Goal: Task Accomplishment & Management: Complete application form

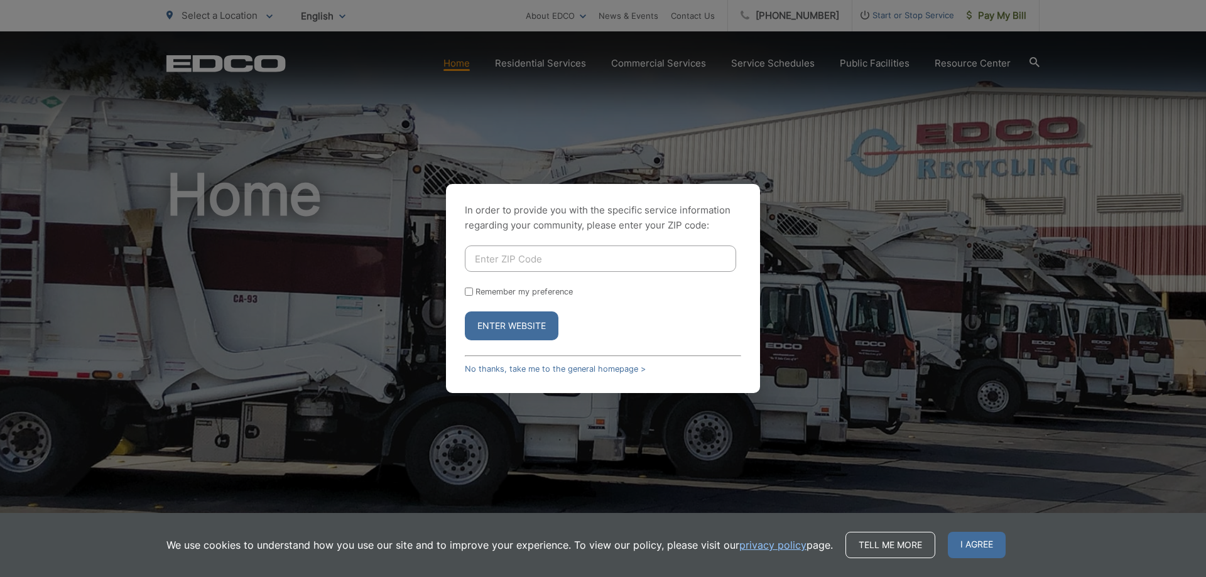
click at [500, 259] on input "Enter ZIP Code" at bounding box center [600, 259] width 271 height 26
type input "91941"
click at [514, 324] on button "Enter Website" at bounding box center [512, 326] width 94 height 29
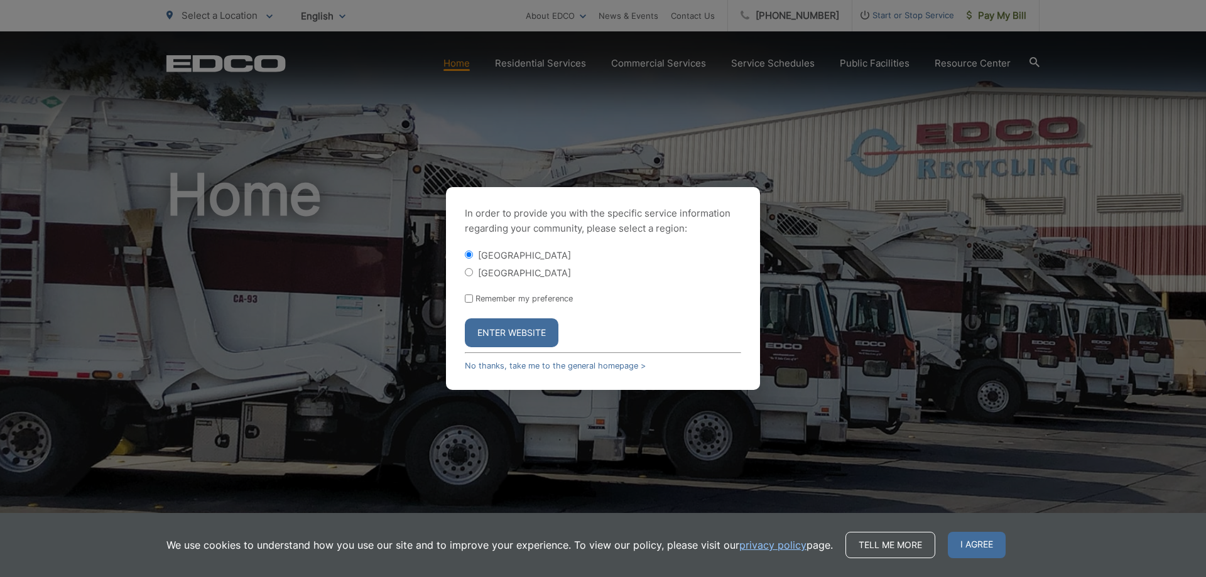
click at [503, 330] on button "Enter Website" at bounding box center [512, 332] width 94 height 29
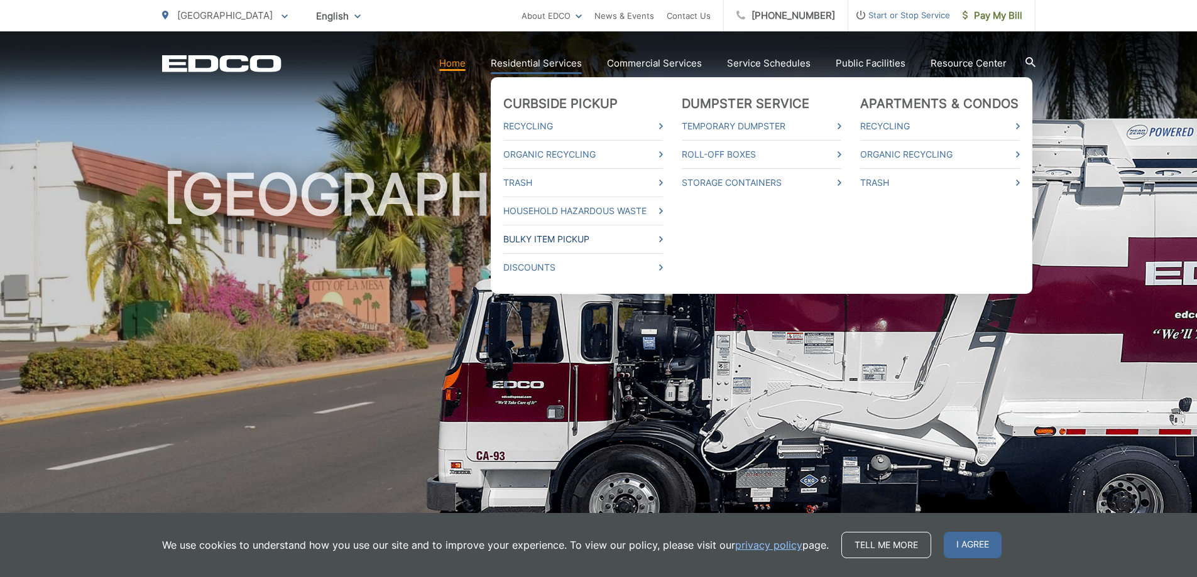
click at [663, 239] on icon at bounding box center [661, 239] width 4 height 6
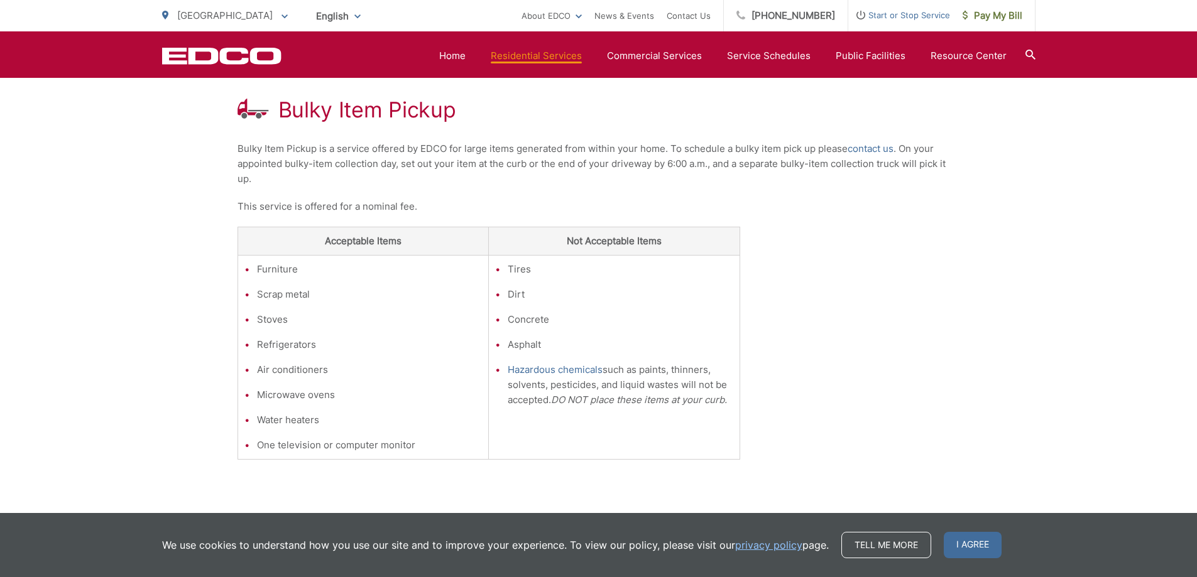
scroll to position [251, 0]
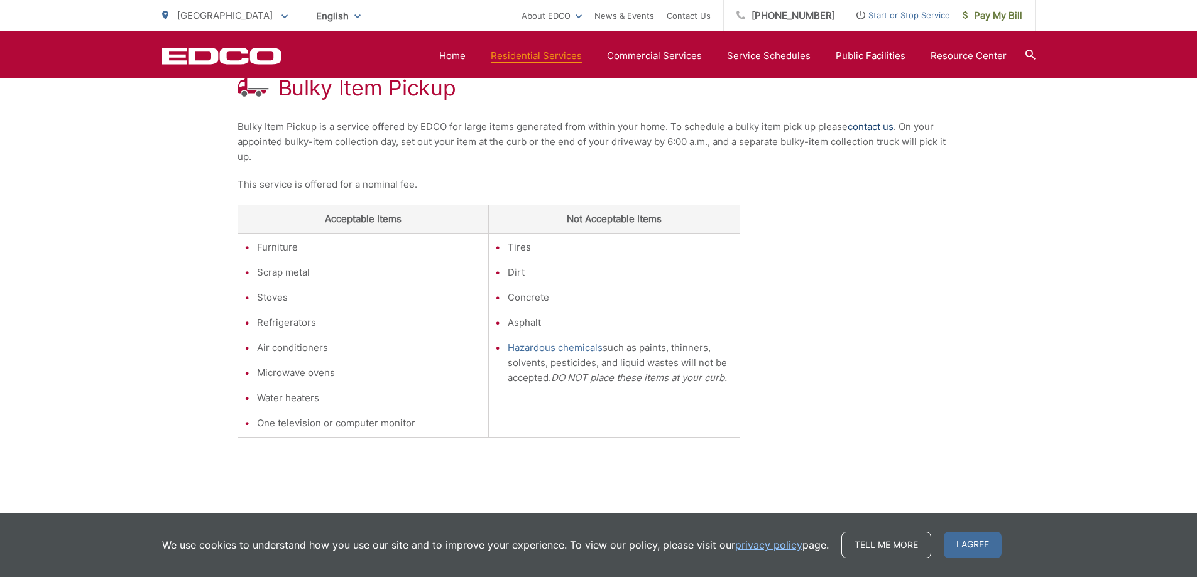
click at [873, 127] on link "contact us" at bounding box center [870, 126] width 46 height 15
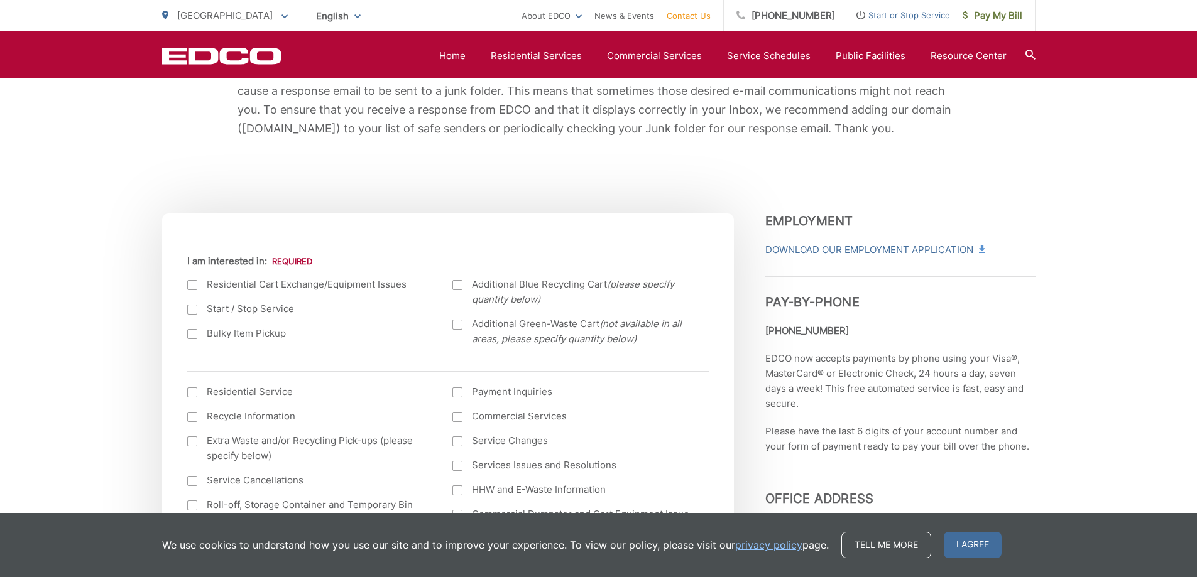
scroll to position [377, 0]
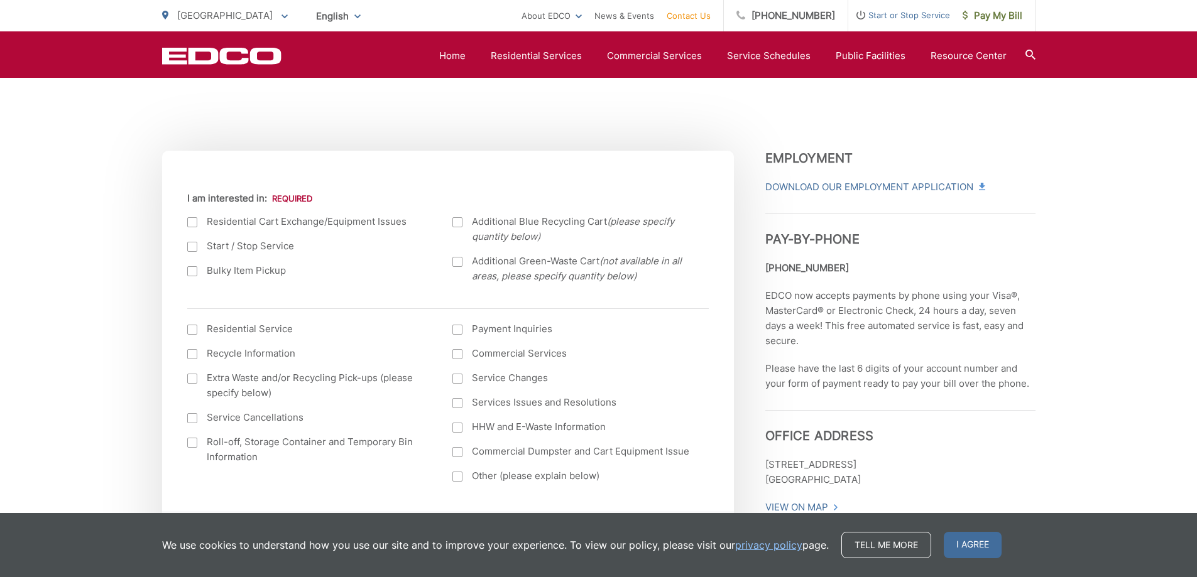
click at [193, 269] on div at bounding box center [192, 271] width 10 height 10
click at [0, 0] on input "Bulky Item Pickup" at bounding box center [0, 0] width 0 height 0
click at [193, 329] on div at bounding box center [192, 330] width 10 height 10
click at [0, 0] on input "I am interested in: (continued) *" at bounding box center [0, 0] width 0 height 0
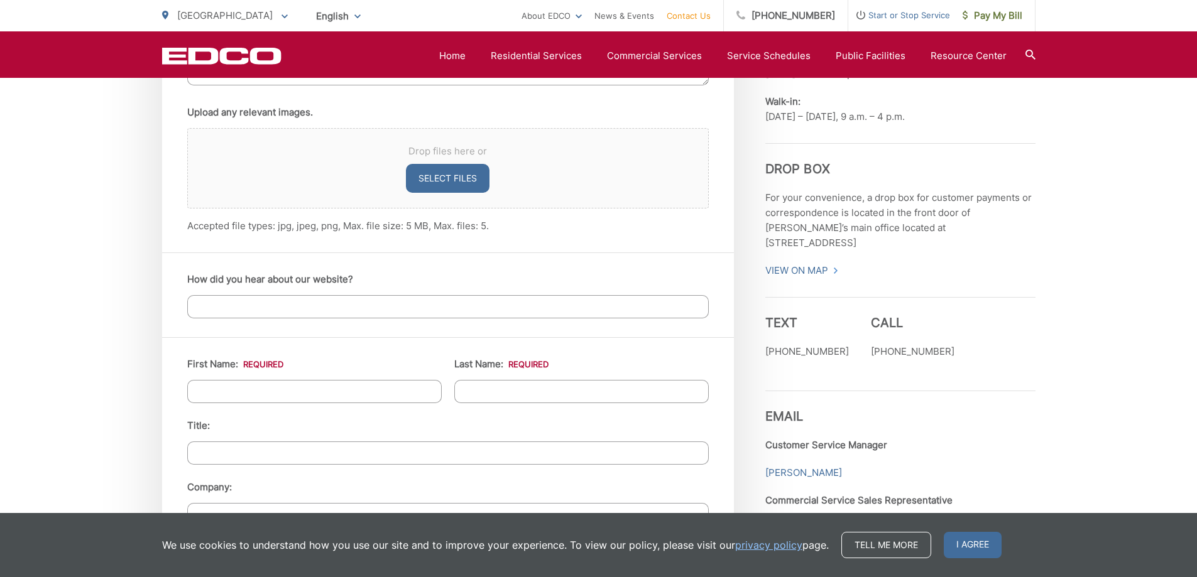
scroll to position [942, 0]
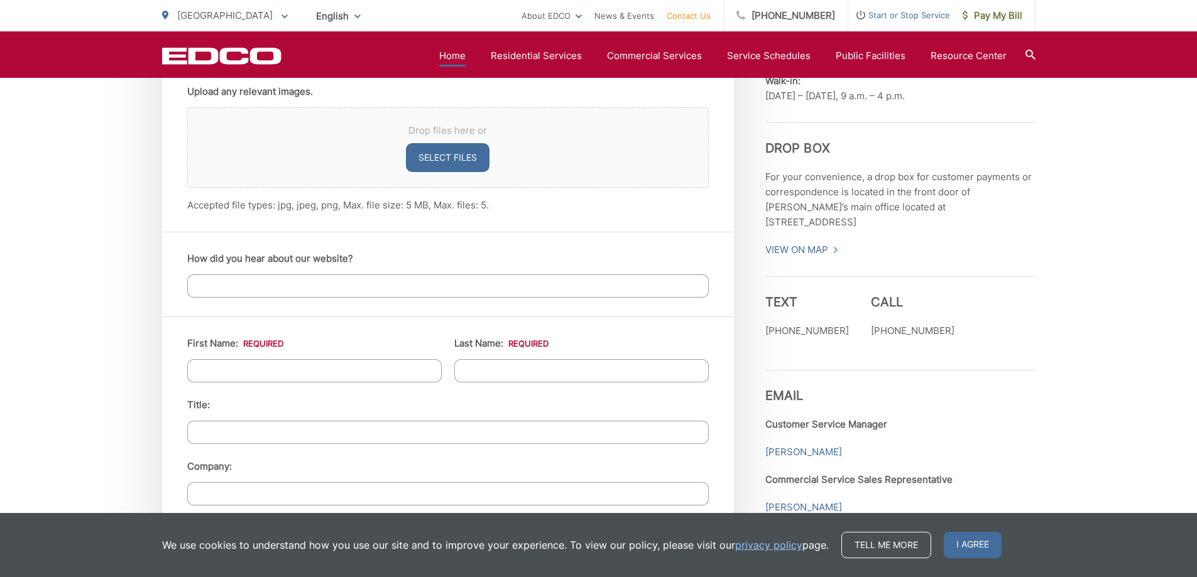
click at [464, 56] on link "Home" at bounding box center [452, 55] width 26 height 15
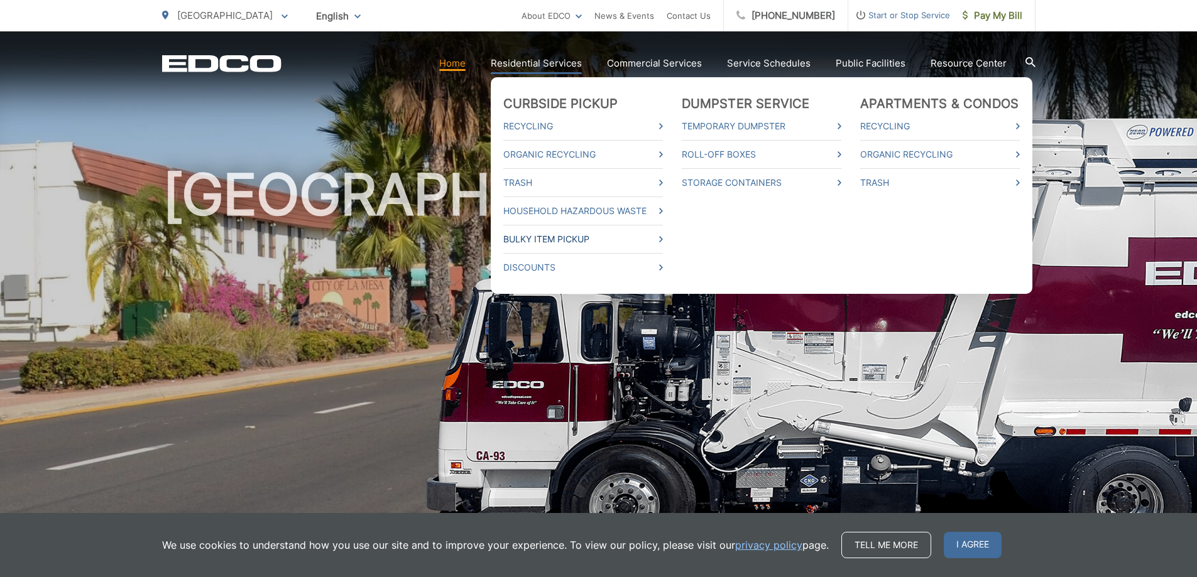
click at [663, 239] on icon at bounding box center [661, 239] width 4 height 6
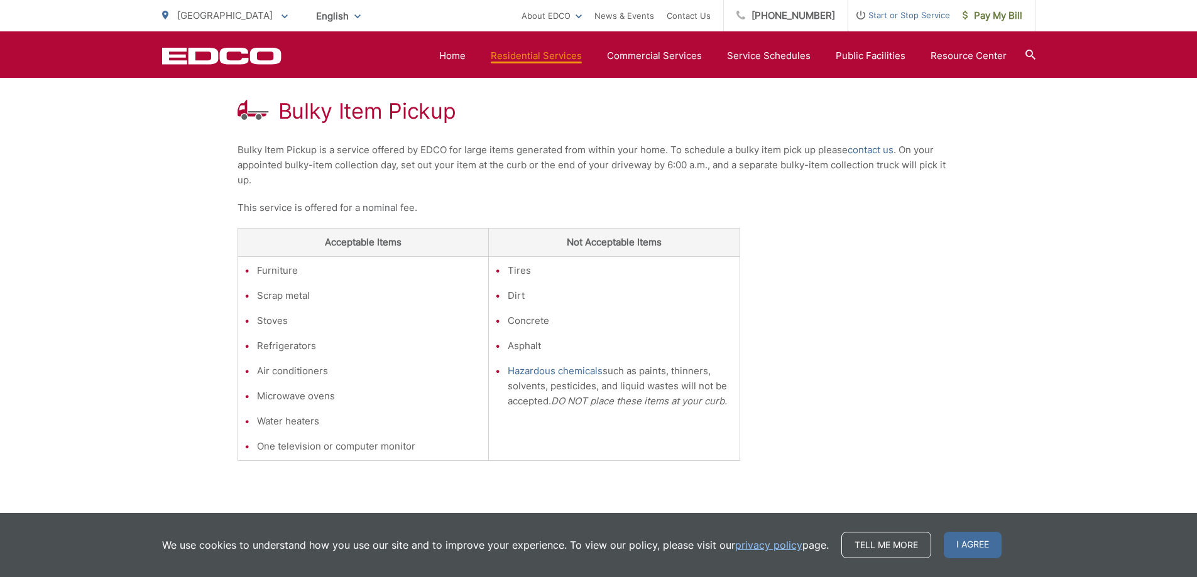
scroll to position [206, 0]
